Goal: Information Seeking & Learning: Learn about a topic

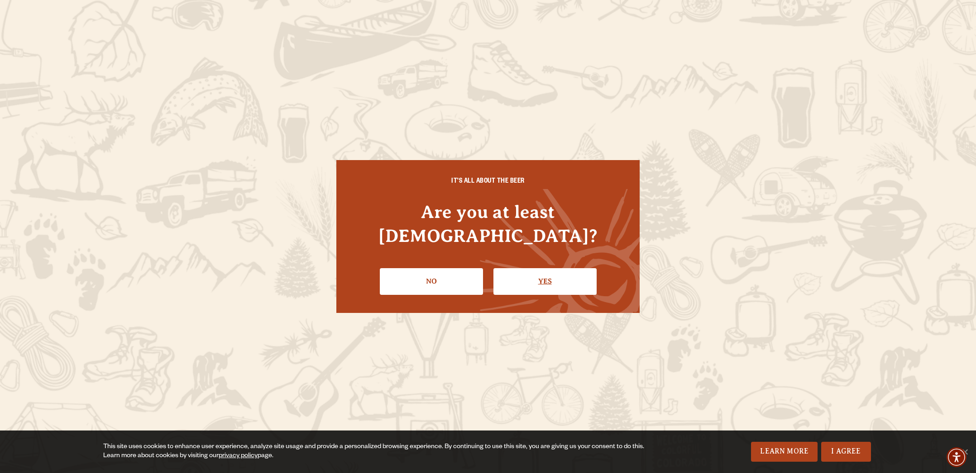
click at [543, 268] on link "Yes" at bounding box center [544, 281] width 103 height 26
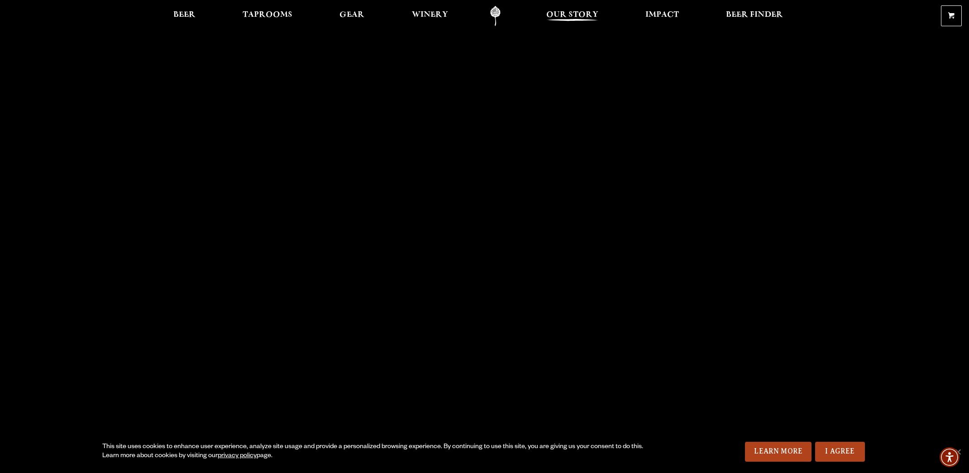
click at [577, 15] on span "Our Story" at bounding box center [572, 14] width 52 height 7
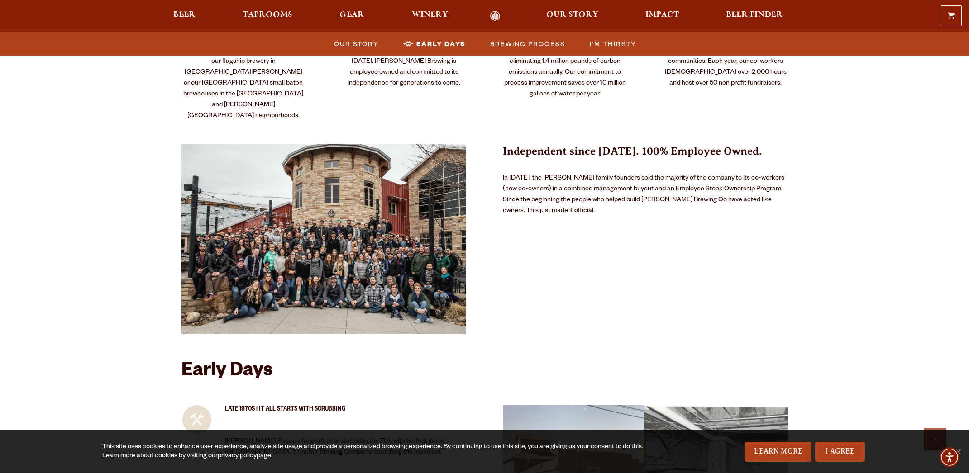
scroll to position [510, 0]
click at [364, 45] on span "Our Story" at bounding box center [356, 43] width 45 height 13
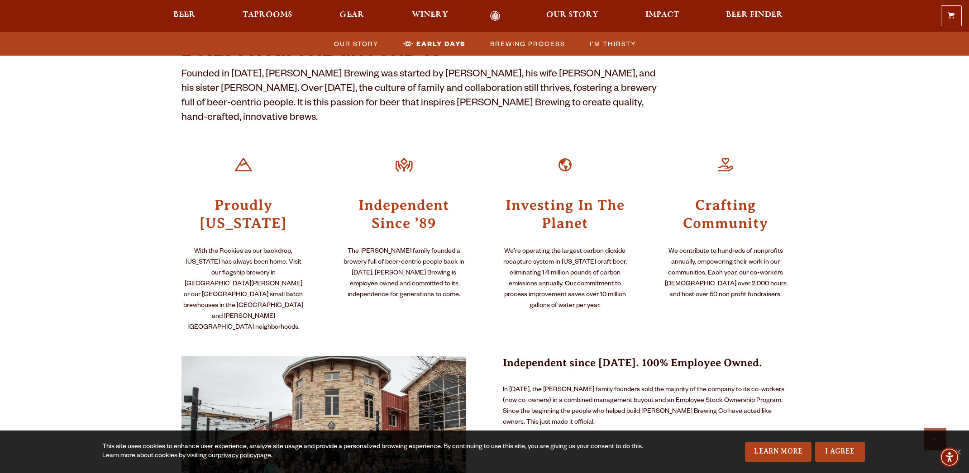
scroll to position [298, 0]
click at [433, 47] on span "Early Days" at bounding box center [440, 43] width 49 height 13
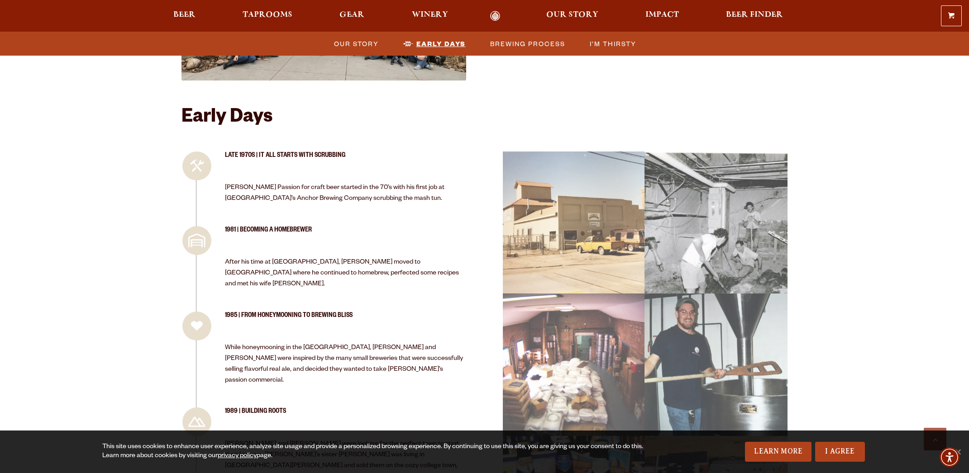
scroll to position [765, 0]
click at [498, 17] on link "Odell Home" at bounding box center [495, 16] width 34 height 10
